Goal: Check status: Check status

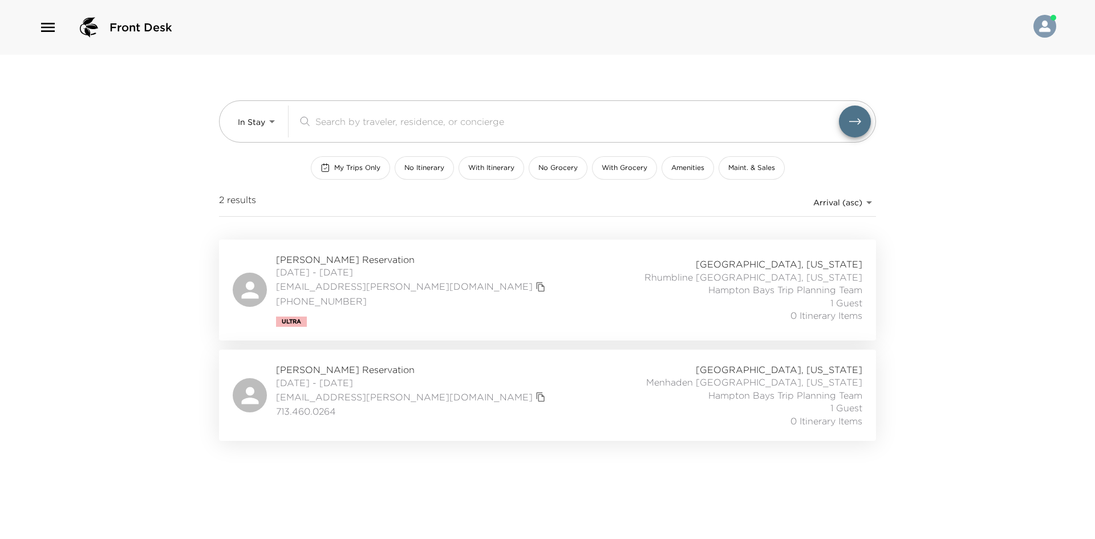
click at [300, 199] on div "2 results Arrival (asc) reservations_prod_arrival_asc" at bounding box center [547, 202] width 657 height 18
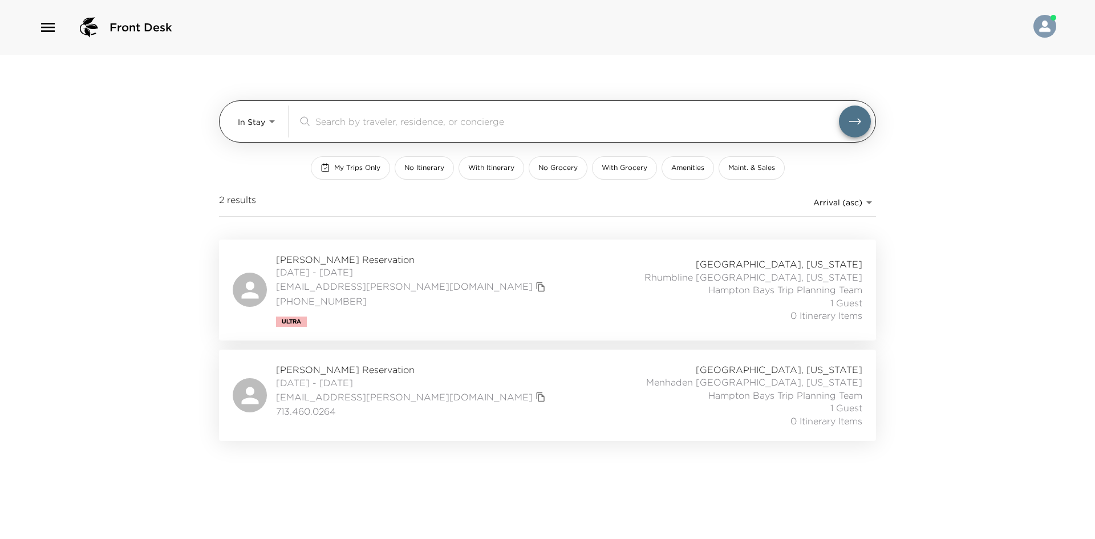
click at [337, 119] on input "search" at bounding box center [577, 121] width 524 height 13
click at [286, 119] on div "In Stay In-Stay ​" at bounding box center [554, 122] width 633 height 32
click at [271, 122] on body "Front Desk In Stay In-Stay ​ My Trips Only No Itinerary With Itinerary No Groce…" at bounding box center [547, 269] width 1095 height 539
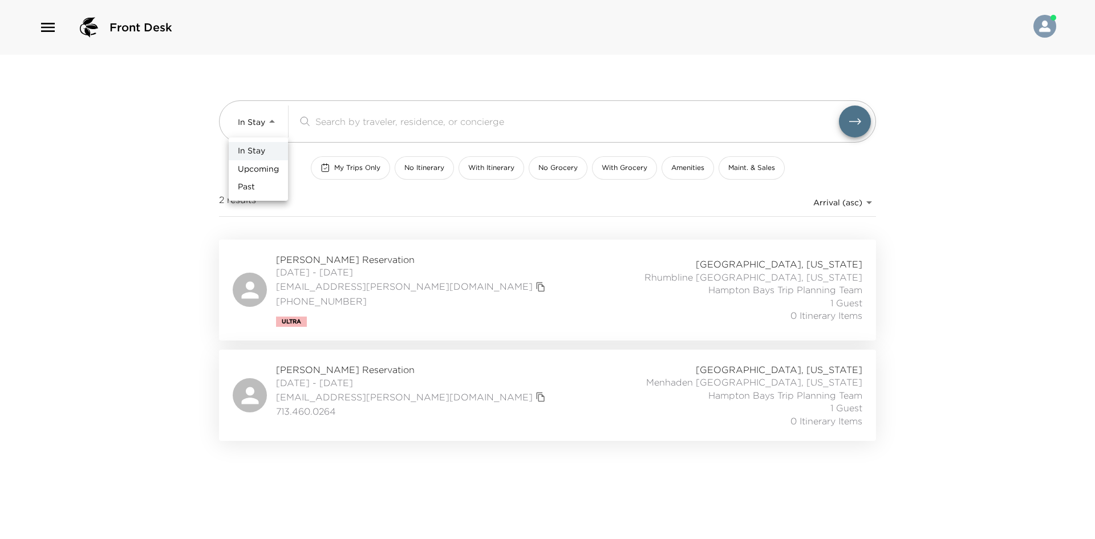
click at [257, 165] on span "Upcoming" at bounding box center [258, 169] width 41 height 11
type input "Upcoming"
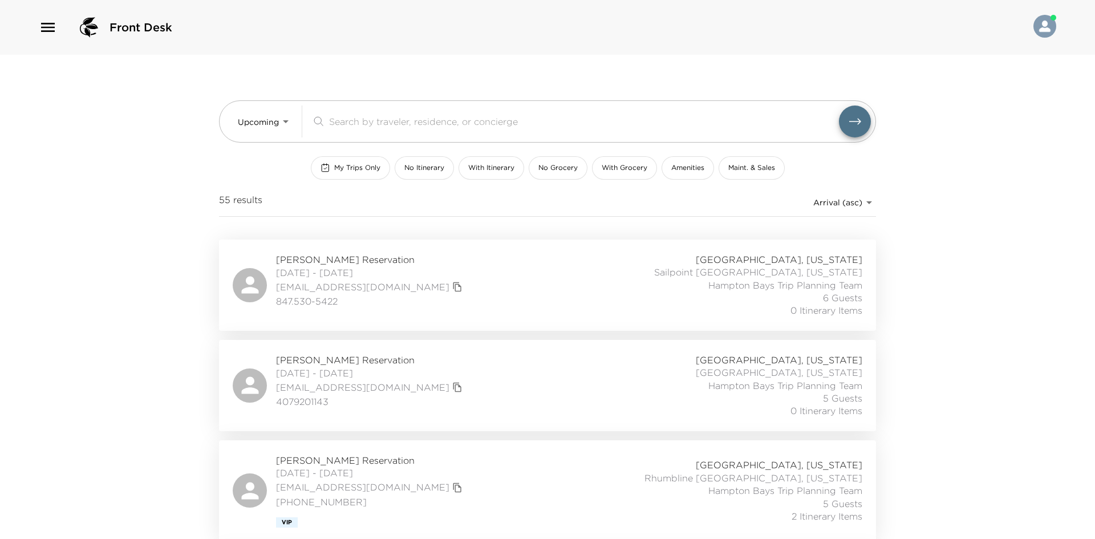
click at [359, 119] on div "In Stay Upcoming Past" at bounding box center [547, 269] width 1095 height 539
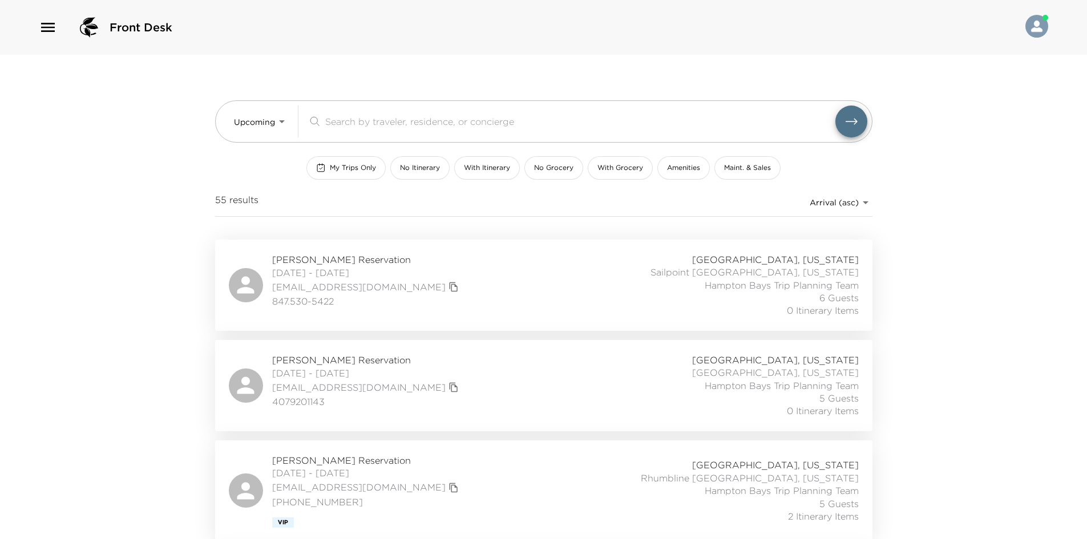
click at [359, 119] on input "search" at bounding box center [580, 121] width 510 height 13
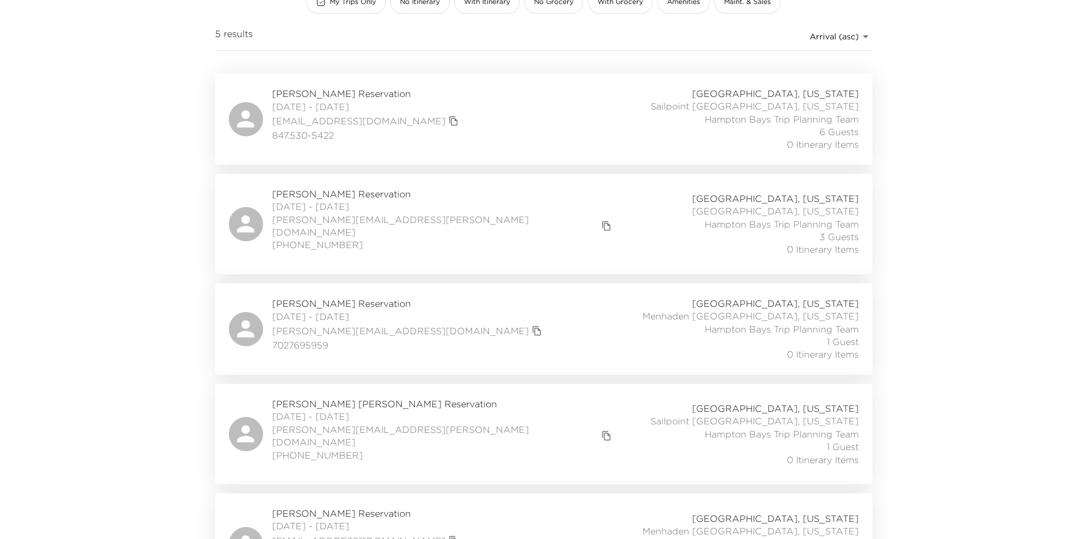
scroll to position [146, 0]
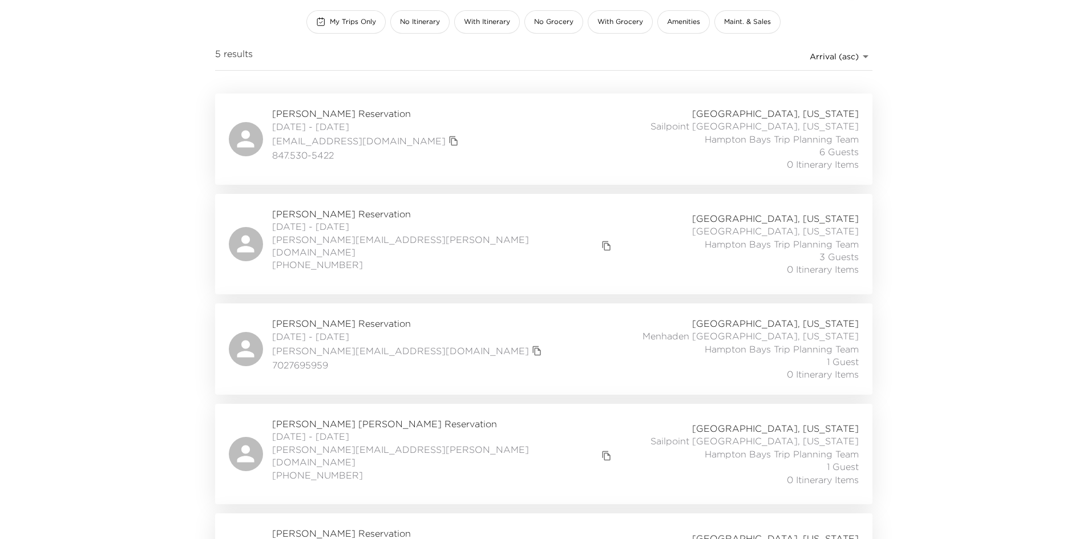
type input "mack"
click at [307, 307] on div "Steve Mack Reservation 09/28/2025 - 10/02/2025 steve@buya.com 7027695959 Hampto…" at bounding box center [543, 349] width 657 height 91
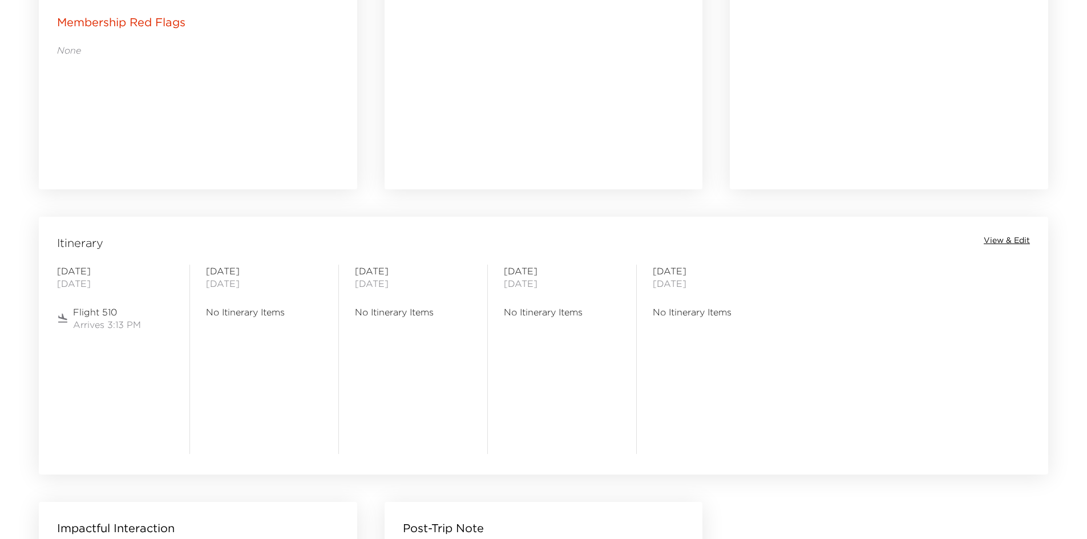
scroll to position [799, 0]
